Goal: Information Seeking & Learning: Learn about a topic

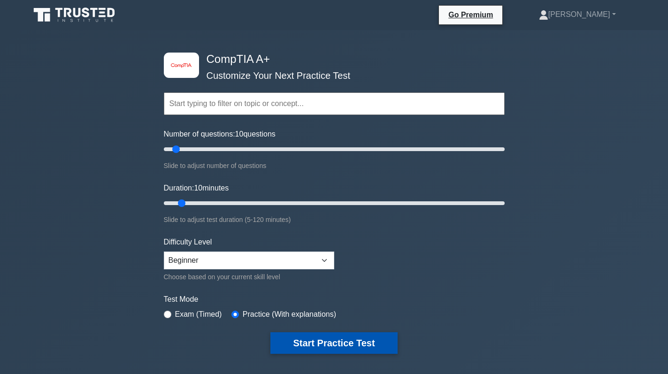
click at [339, 338] on button "Start Practice Test" at bounding box center [333, 343] width 127 height 22
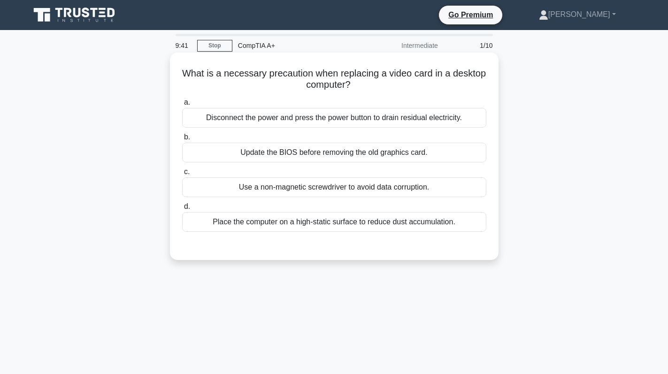
click at [332, 193] on div "Use a non-magnetic screwdriver to avoid data corruption." at bounding box center [334, 187] width 304 height 20
click at [182, 175] on input "c. Use a non-magnetic screwdriver to avoid data corruption." at bounding box center [182, 172] width 0 height 6
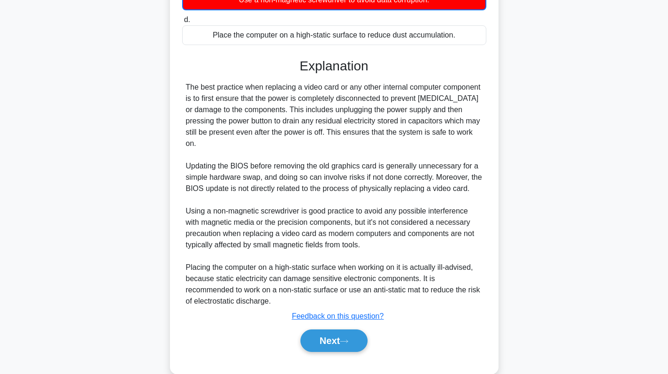
scroll to position [195, 0]
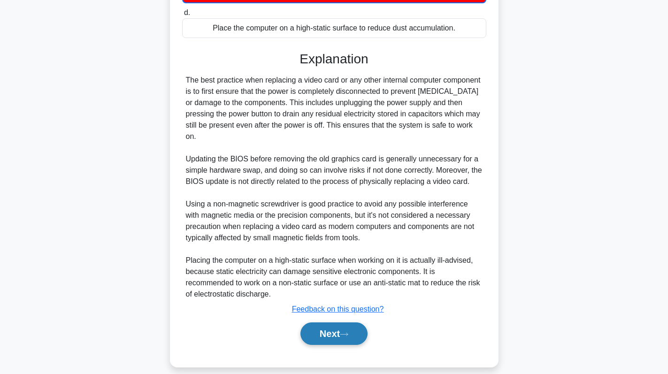
click at [332, 322] on button "Next" at bounding box center [333, 333] width 67 height 23
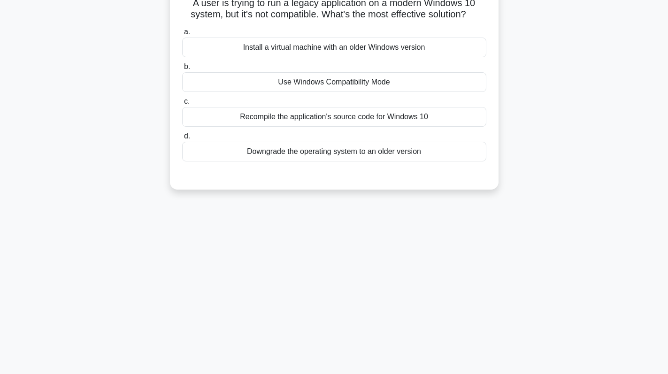
scroll to position [0, 0]
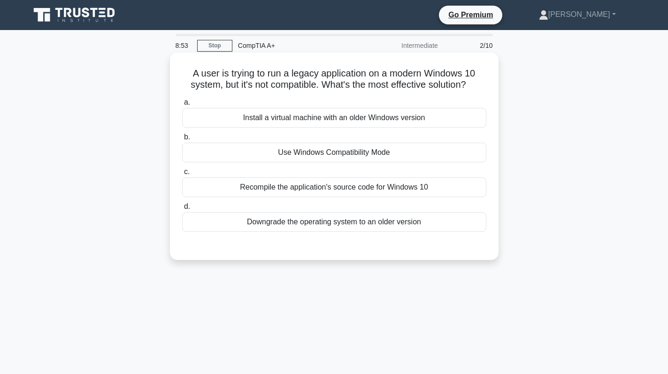
click at [429, 162] on div "Use Windows Compatibility Mode" at bounding box center [334, 153] width 304 height 20
click at [182, 140] on input "b. Use Windows Compatibility Mode" at bounding box center [182, 137] width 0 height 6
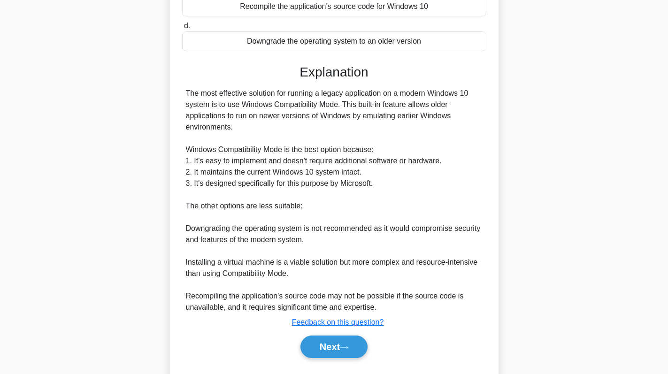
scroll to position [188, 0]
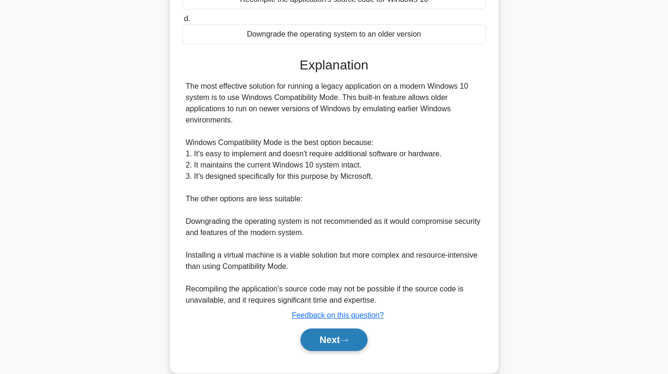
click at [340, 333] on button "Next" at bounding box center [333, 340] width 67 height 23
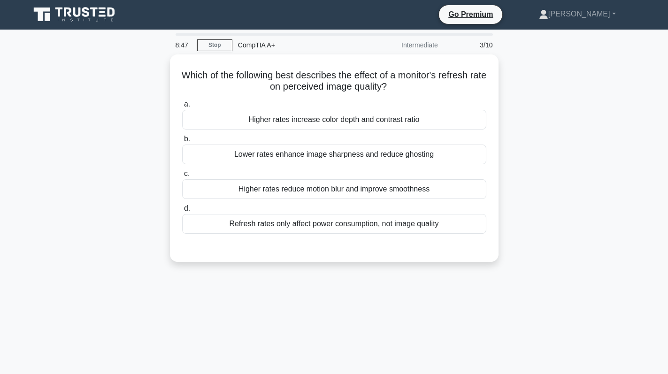
scroll to position [0, 0]
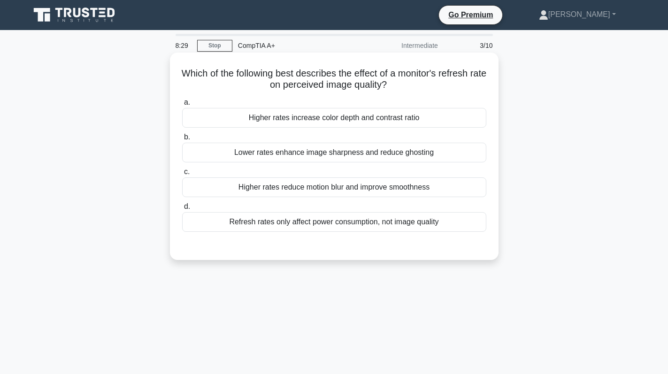
click at [437, 154] on div "Lower rates enhance image sharpness and reduce ghosting" at bounding box center [334, 153] width 304 height 20
click at [182, 140] on input "b. Lower rates enhance image sharpness and reduce ghosting" at bounding box center [182, 137] width 0 height 6
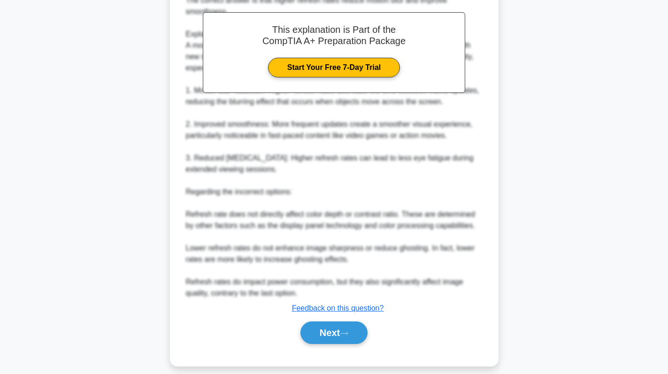
scroll to position [285, 0]
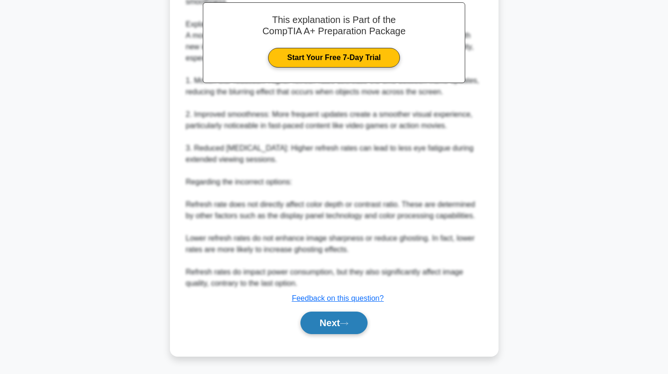
click at [329, 324] on button "Next" at bounding box center [333, 323] width 67 height 23
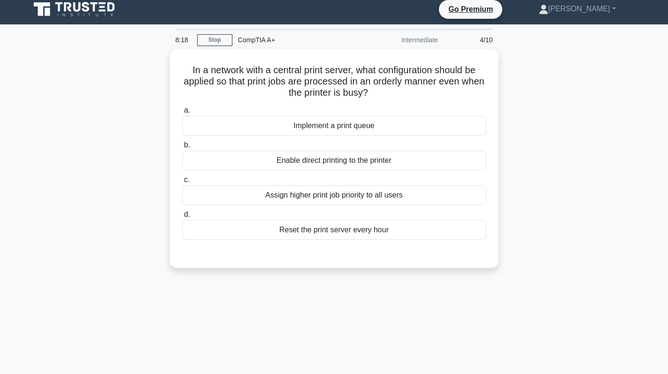
scroll to position [0, 0]
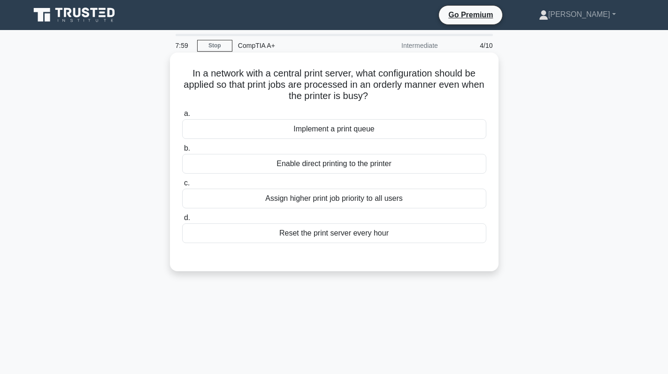
click at [359, 131] on div "Implement a print queue" at bounding box center [334, 129] width 304 height 20
click at [182, 117] on input "a. Implement a print queue" at bounding box center [182, 114] width 0 height 6
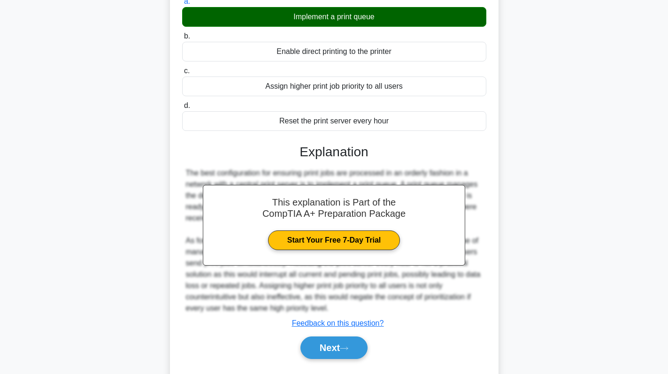
scroll to position [138, 0]
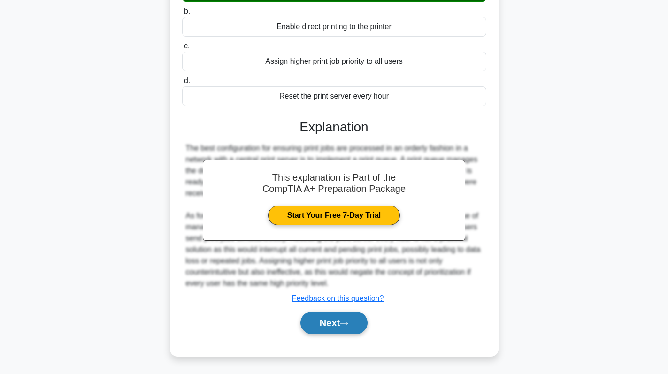
click at [333, 327] on button "Next" at bounding box center [333, 323] width 67 height 23
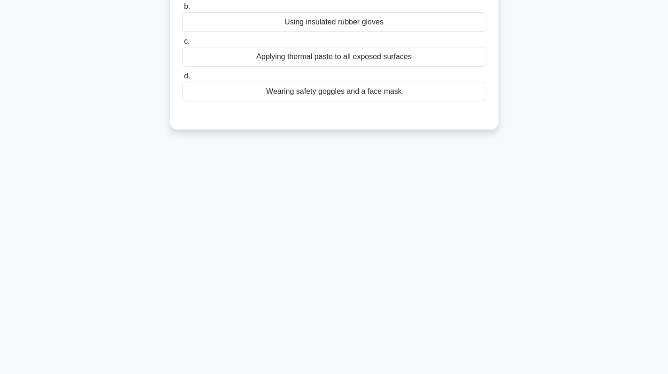
scroll to position [0, 0]
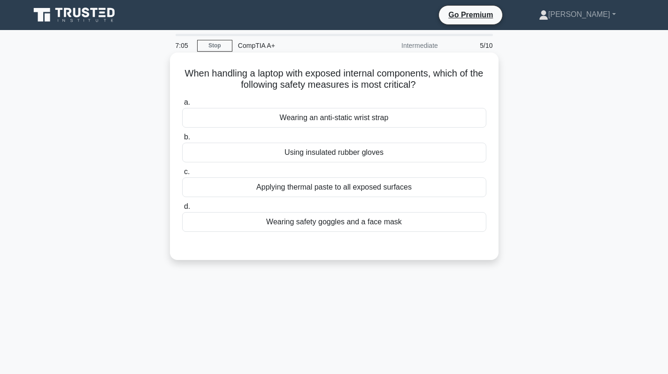
click at [393, 120] on div "Wearing an anti-static wrist strap" at bounding box center [334, 118] width 304 height 20
click at [182, 106] on input "a. Wearing an anti-static wrist strap" at bounding box center [182, 103] width 0 height 6
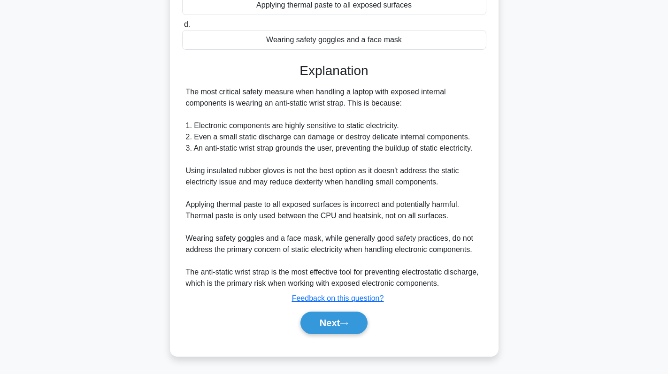
scroll to position [183, 0]
click at [322, 323] on button "Next" at bounding box center [333, 323] width 67 height 23
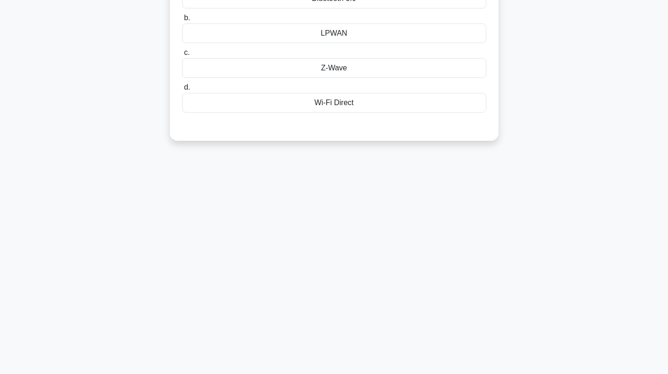
scroll to position [0, 0]
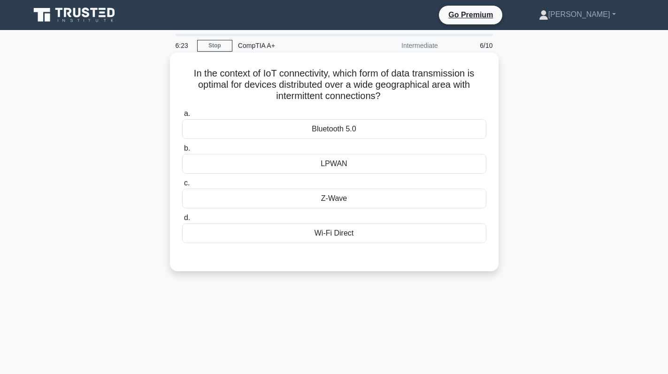
click at [360, 163] on div "LPWAN" at bounding box center [334, 164] width 304 height 20
click at [182, 152] on input "b. LPWAN" at bounding box center [182, 149] width 0 height 6
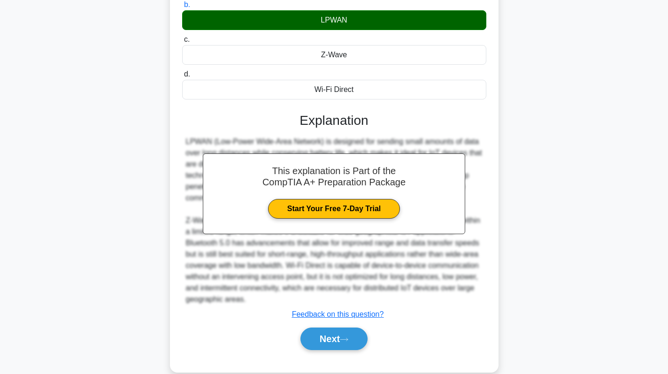
scroll to position [160, 0]
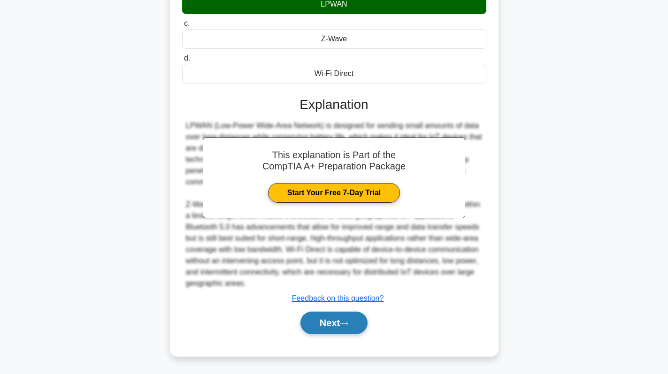
click at [313, 320] on button "Next" at bounding box center [333, 323] width 67 height 23
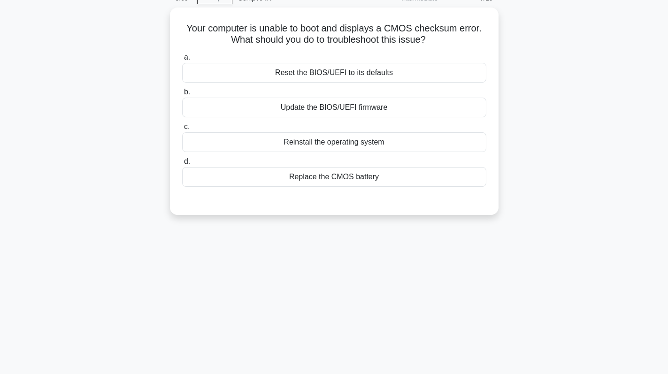
scroll to position [0, 0]
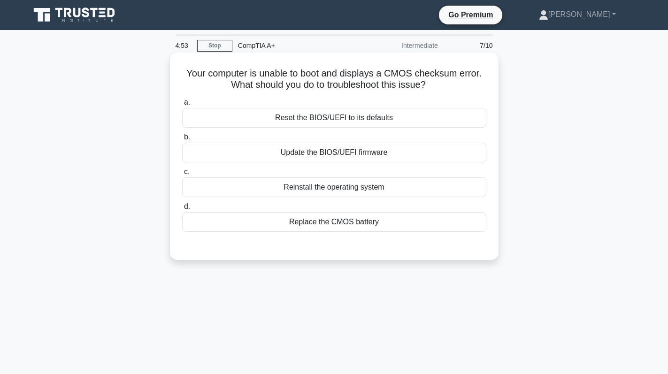
click at [349, 225] on div "Replace the CMOS battery" at bounding box center [334, 222] width 304 height 20
click at [182, 210] on input "d. Replace the CMOS battery" at bounding box center [182, 207] width 0 height 6
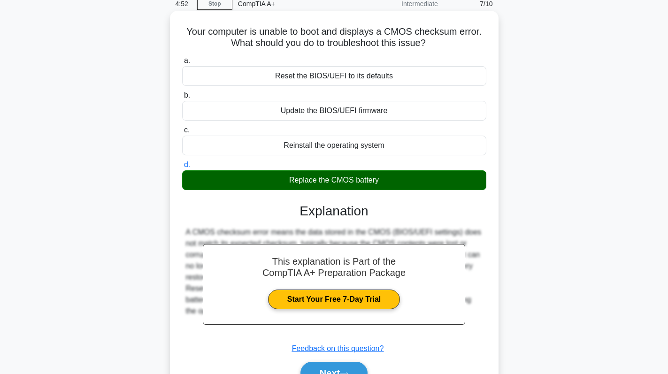
scroll to position [133, 0]
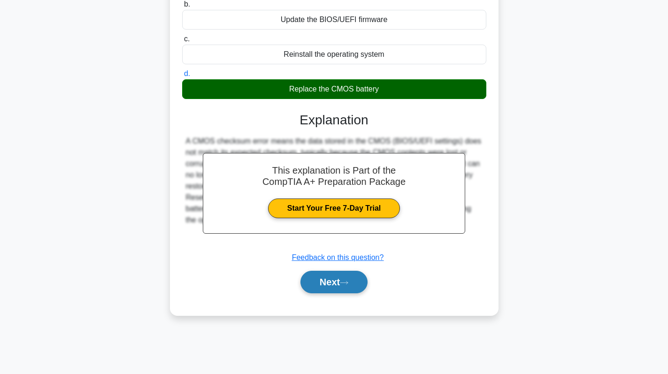
click at [329, 277] on button "Next" at bounding box center [333, 282] width 67 height 23
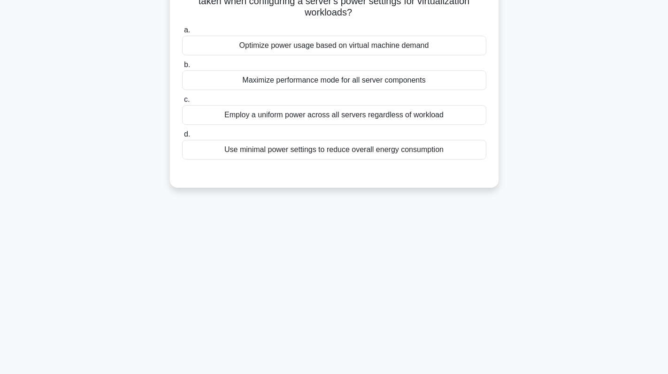
scroll to position [0, 0]
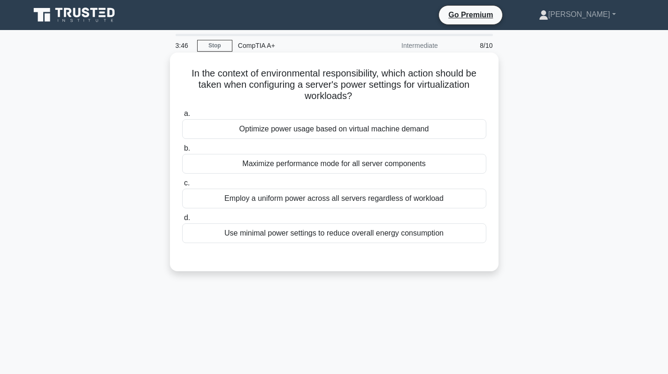
click at [460, 130] on div "Optimize power usage based on virtual machine demand" at bounding box center [334, 129] width 304 height 20
click at [182, 117] on input "a. Optimize power usage based on virtual machine demand" at bounding box center [182, 114] width 0 height 6
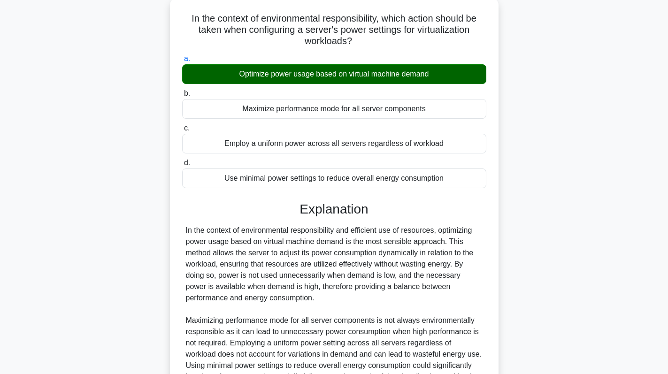
scroll to position [171, 0]
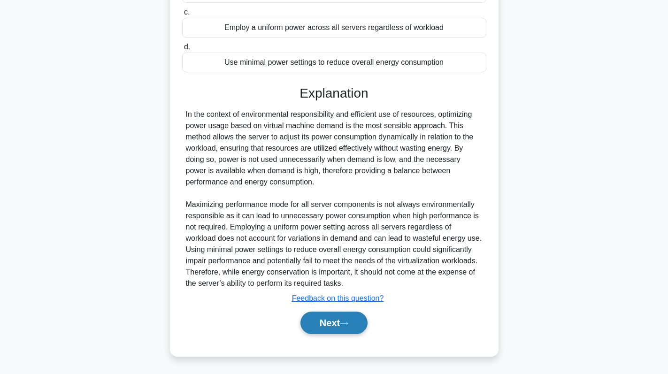
click at [341, 321] on button "Next" at bounding box center [333, 323] width 67 height 23
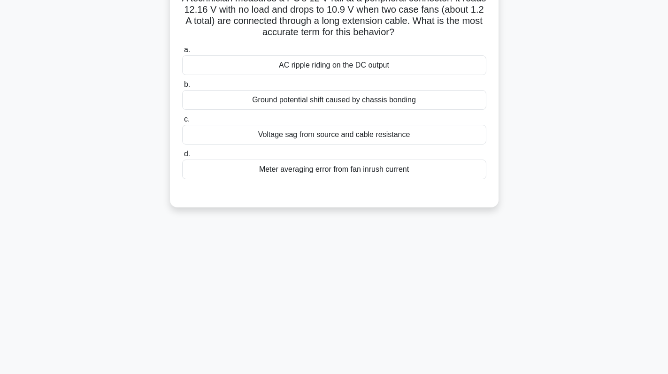
scroll to position [0, 0]
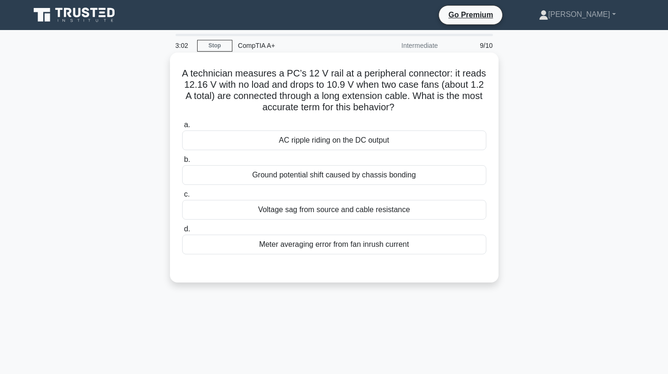
click at [465, 171] on div "Ground potential shift caused by chassis bonding" at bounding box center [334, 175] width 304 height 20
click at [182, 163] on input "b. Ground potential shift caused by chassis bonding" at bounding box center [182, 160] width 0 height 6
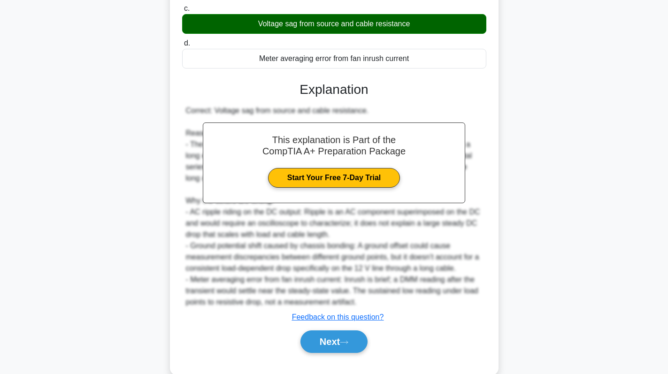
scroll to position [188, 0]
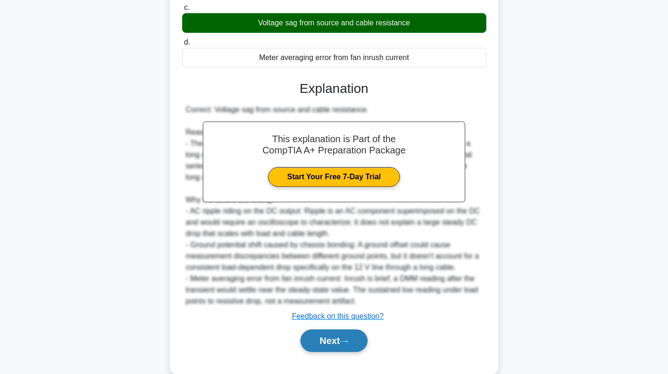
click at [347, 333] on button "Next" at bounding box center [333, 340] width 67 height 23
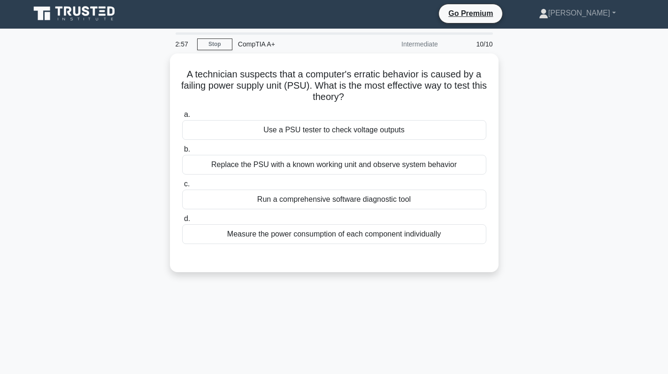
scroll to position [0, 0]
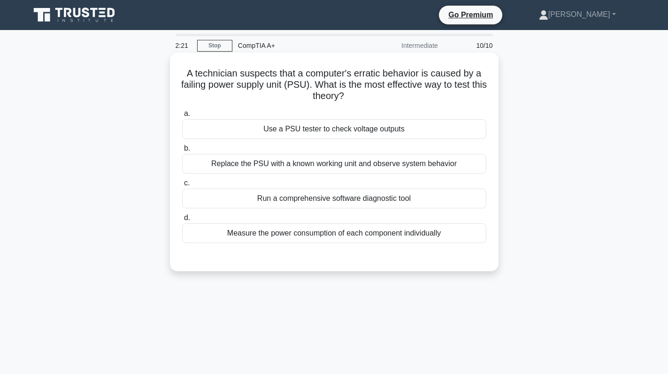
click at [375, 168] on div "Replace the PSU with a known working unit and observe system behavior" at bounding box center [334, 164] width 304 height 20
click at [182, 152] on input "b. Replace the PSU with a known working unit and observe system behavior" at bounding box center [182, 149] width 0 height 6
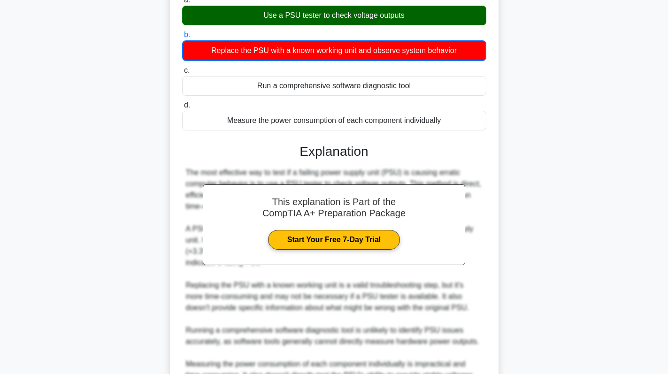
scroll to position [217, 0]
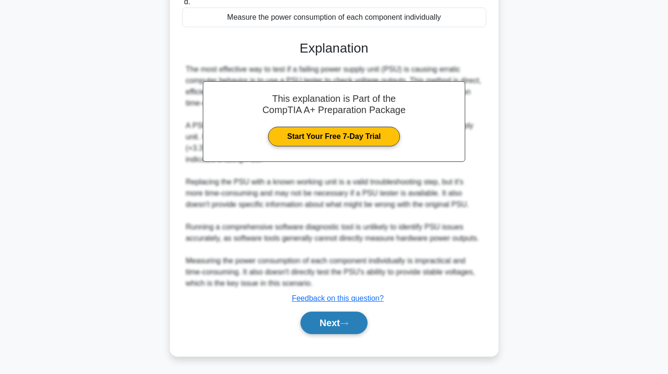
click at [322, 326] on button "Next" at bounding box center [333, 323] width 67 height 23
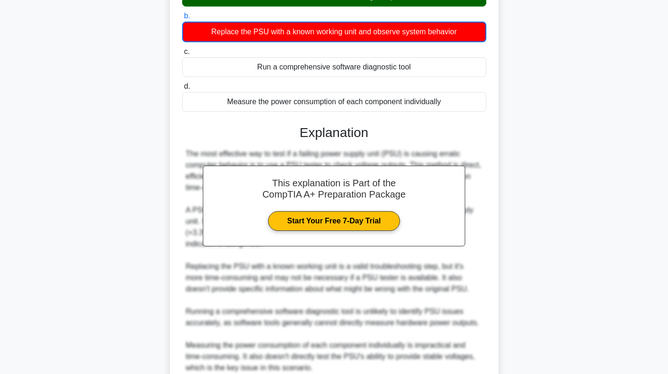
scroll to position [123, 0]
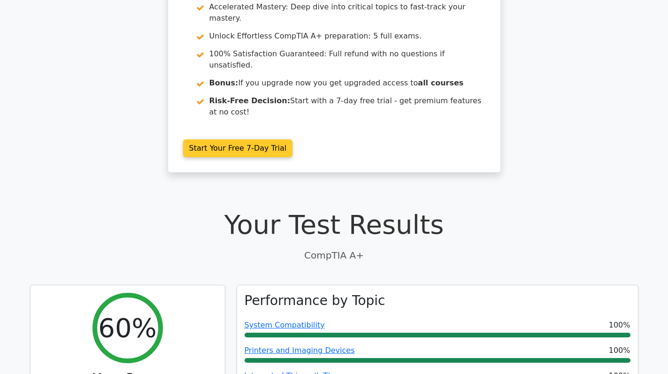
scroll to position [47, 0]
